Goal: Task Accomplishment & Management: Use online tool/utility

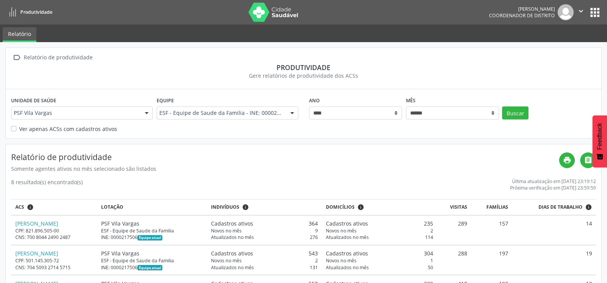
select select "**"
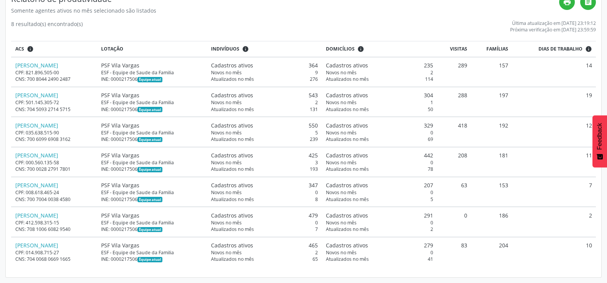
scroll to position [112, 0]
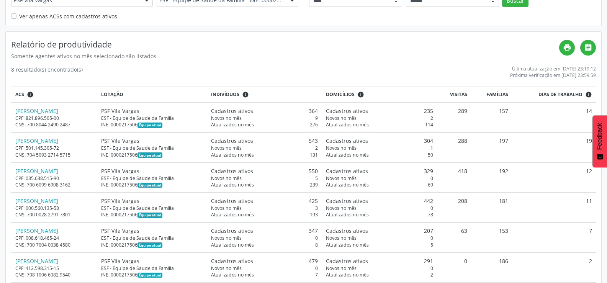
click at [600, 67] on div "Relatório de produtividade Somente agentes ativos no mês selecionado são listad…" at bounding box center [303, 177] width 595 height 291
click at [512, 38] on div "Relatório de produtividade Somente agentes ativos no mês selecionado são listad…" at bounding box center [303, 49] width 585 height 23
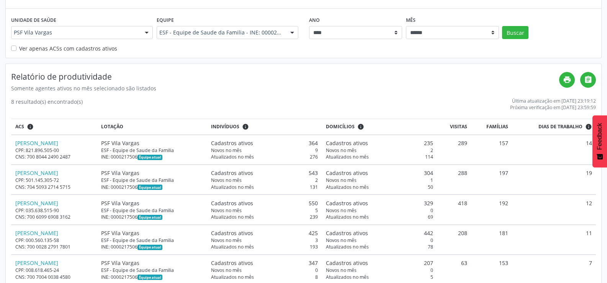
click at [603, 52] on div " Relatório de produtividade Produtividade Gere relatórios de produtividade dos…" at bounding box center [303, 161] width 607 height 399
click at [603, 50] on div " Relatório de produtividade Produtividade Gere relatórios de produtividade dos…" at bounding box center [303, 161] width 607 height 399
drag, startPoint x: 603, startPoint y: 49, endPoint x: 603, endPoint y: 44, distance: 5.0
click at [603, 49] on div " Relatório de produtividade Produtividade Gere relatórios de produtividade dos…" at bounding box center [303, 161] width 607 height 399
click at [603, 47] on div " Relatório de produtividade Produtividade Gere relatórios de produtividade dos…" at bounding box center [303, 161] width 607 height 399
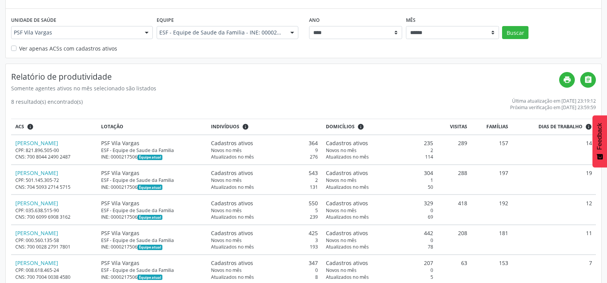
drag, startPoint x: 603, startPoint y: 44, endPoint x: 602, endPoint y: 8, distance: 36.0
click at [602, 8] on div " Relatório de produtividade Produtividade Gere relatórios de produtividade dos…" at bounding box center [303, 161] width 607 height 399
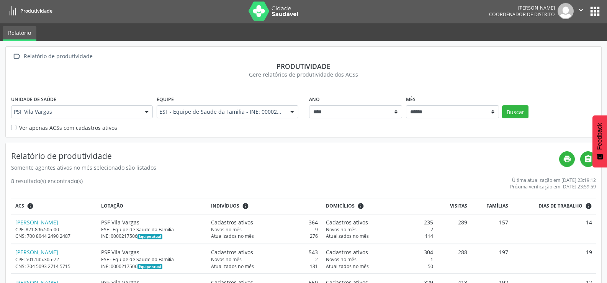
scroll to position [0, 0]
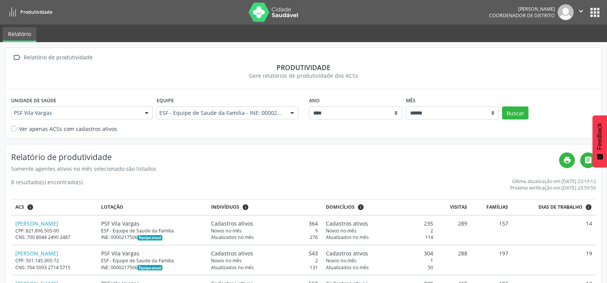
click at [595, 10] on button "apps" at bounding box center [594, 12] width 13 height 13
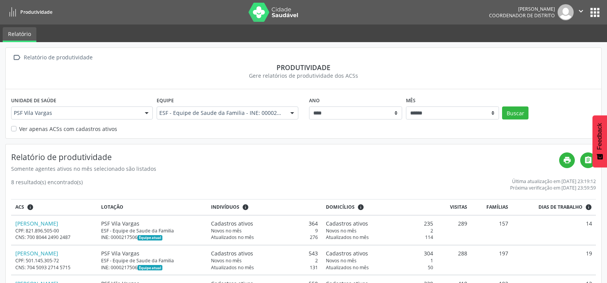
click at [581, 8] on icon "" at bounding box center [581, 11] width 8 height 8
click at [550, 47] on link "Sair" at bounding box center [561, 46] width 53 height 11
